Goal: Check status: Check status

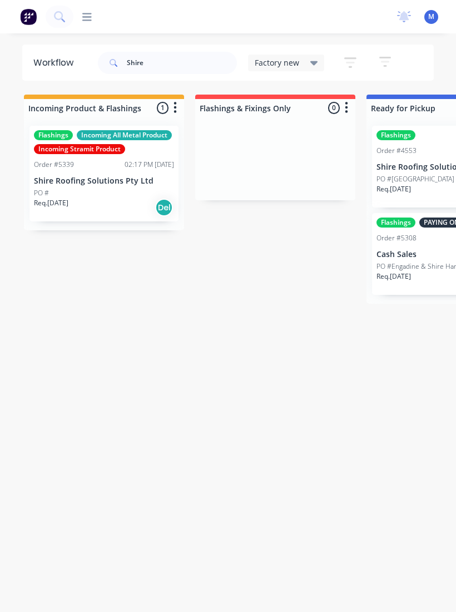
scroll to position [0, 126]
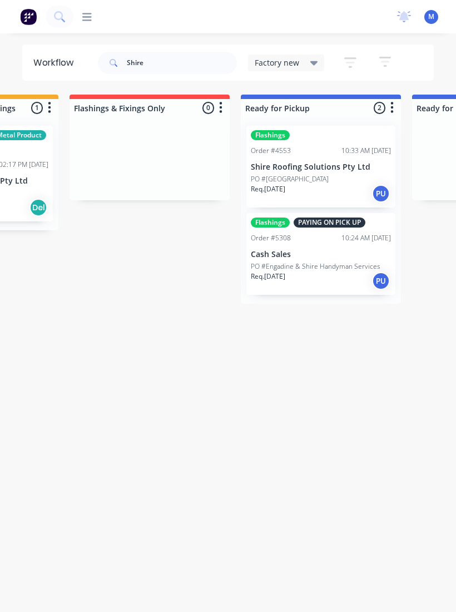
click at [327, 266] on p "PO #Engadine & Shire Handyman Services" at bounding box center [316, 266] width 130 height 10
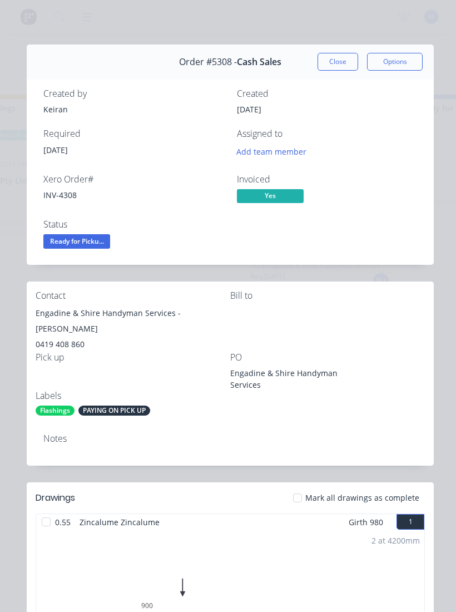
scroll to position [0, 0]
click at [342, 65] on button "Close" at bounding box center [338, 62] width 41 height 18
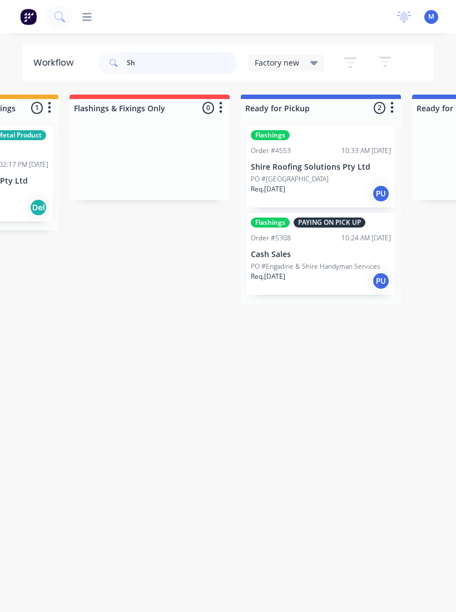
type input "S"
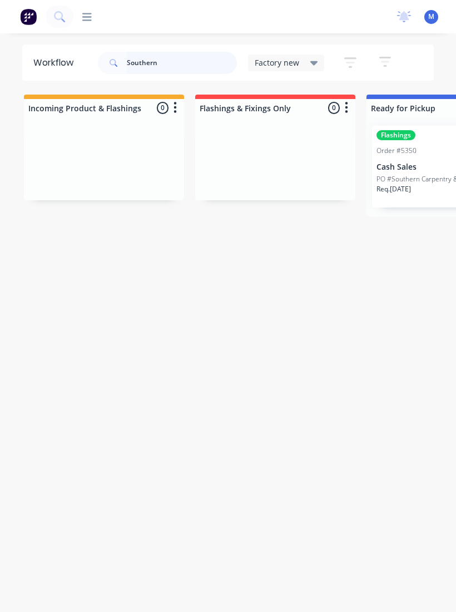
type input "Southern"
click at [416, 167] on p "Cash Sales" at bounding box center [447, 166] width 140 height 9
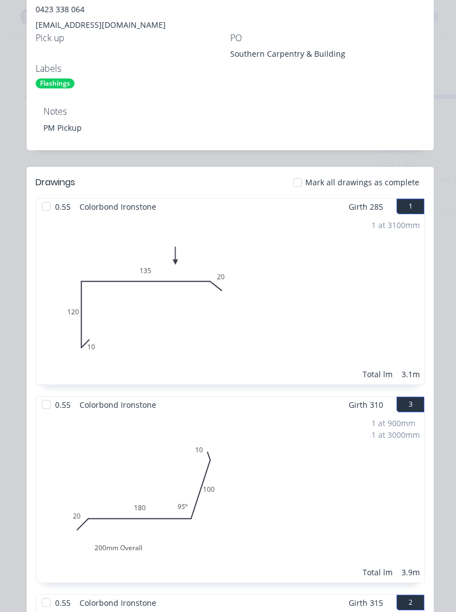
scroll to position [314, 0]
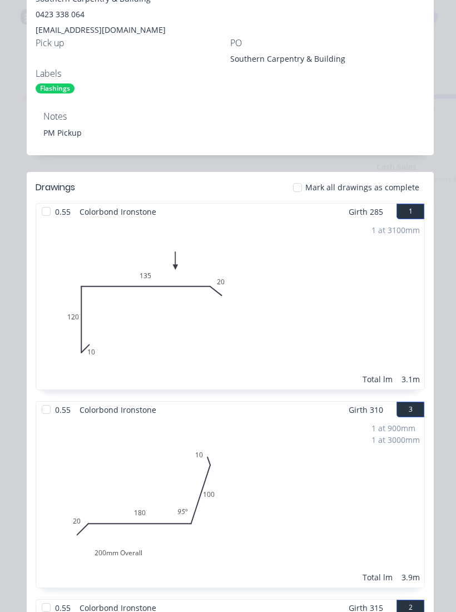
click at [297, 192] on div at bounding box center [297, 187] width 22 height 22
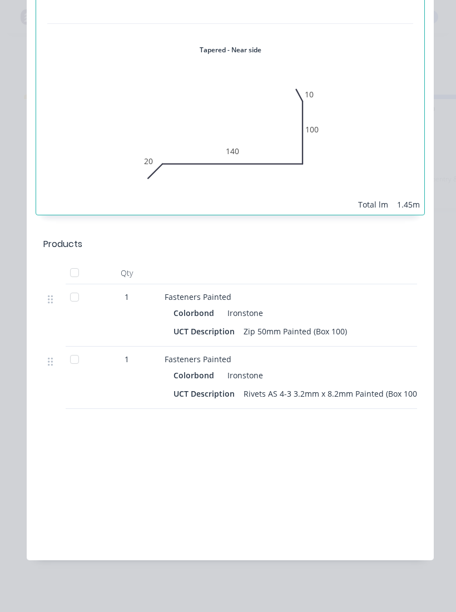
scroll to position [1279, 0]
click at [71, 296] on div at bounding box center [74, 297] width 22 height 22
click at [76, 360] on div at bounding box center [74, 360] width 22 height 22
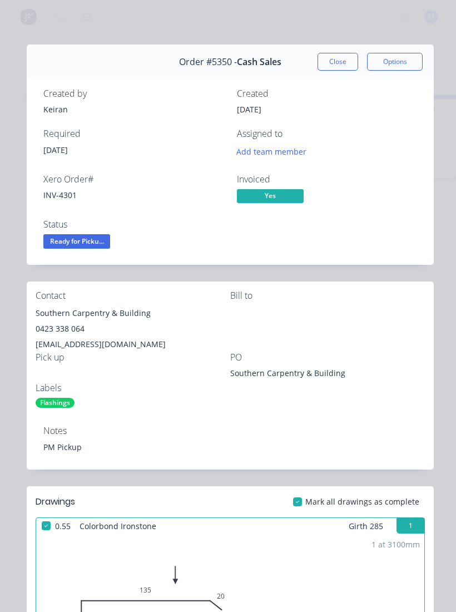
scroll to position [0, 0]
click at [91, 236] on span "Ready for Picku..." at bounding box center [76, 241] width 67 height 14
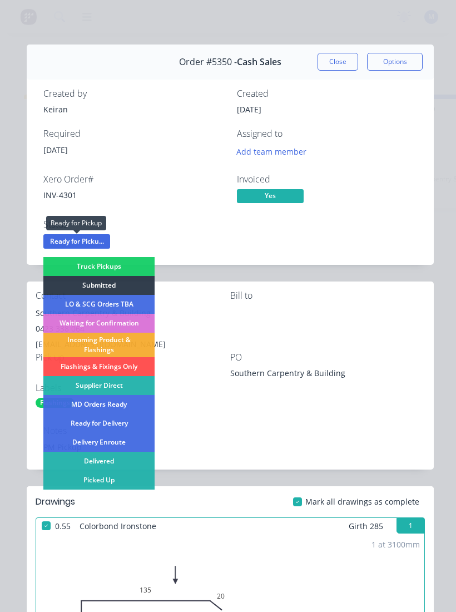
click at [131, 477] on div "Picked Up" at bounding box center [98, 480] width 111 height 19
